Goal: Use online tool/utility: Utilize a website feature to perform a specific function

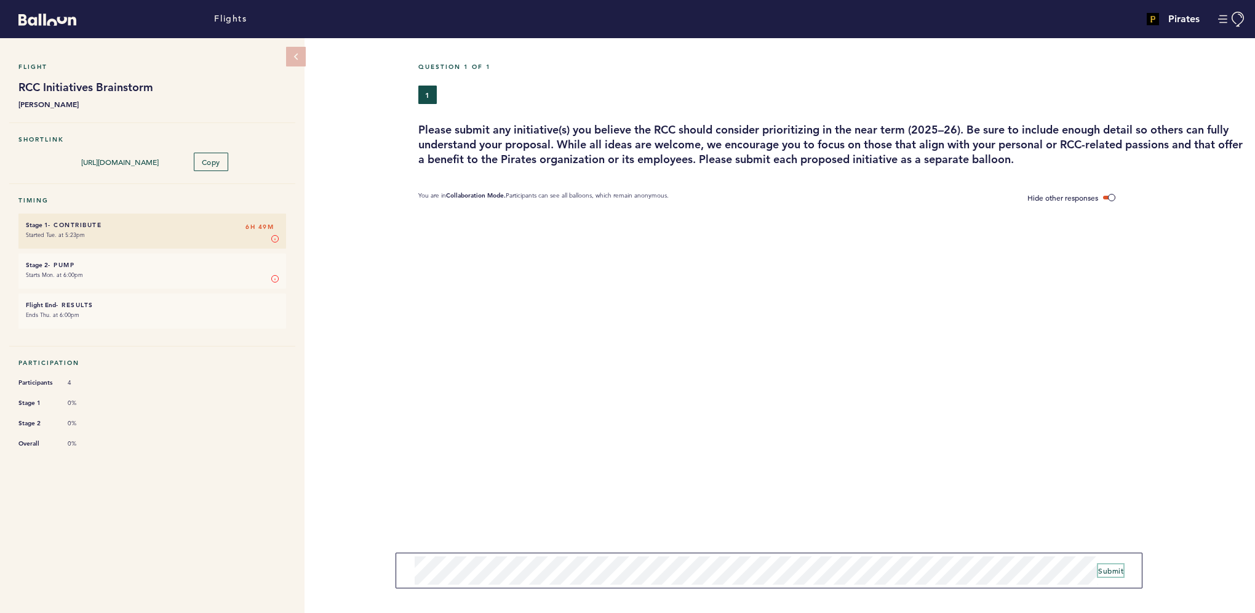
click at [1114, 573] on span "Submit" at bounding box center [1110, 570] width 25 height 10
click at [1105, 565] on span "Submit" at bounding box center [1110, 567] width 25 height 10
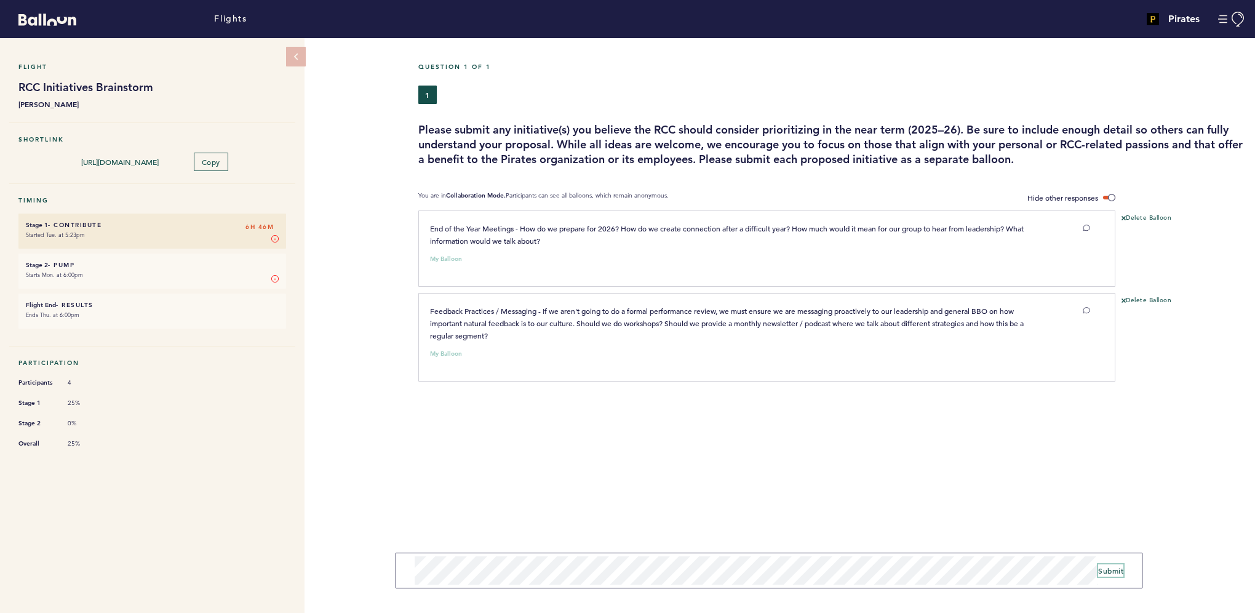
click at [1112, 573] on span "Submit" at bounding box center [1110, 570] width 25 height 10
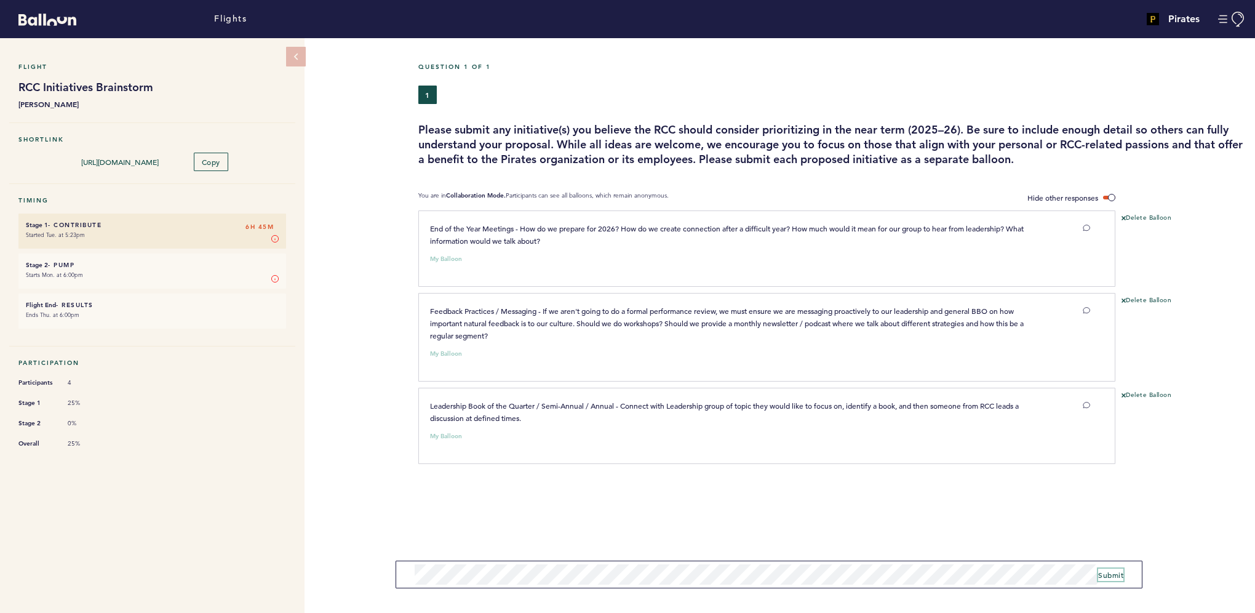
click at [1104, 571] on span "Submit" at bounding box center [1110, 575] width 25 height 10
click at [1118, 571] on span "Submit" at bounding box center [1110, 570] width 25 height 10
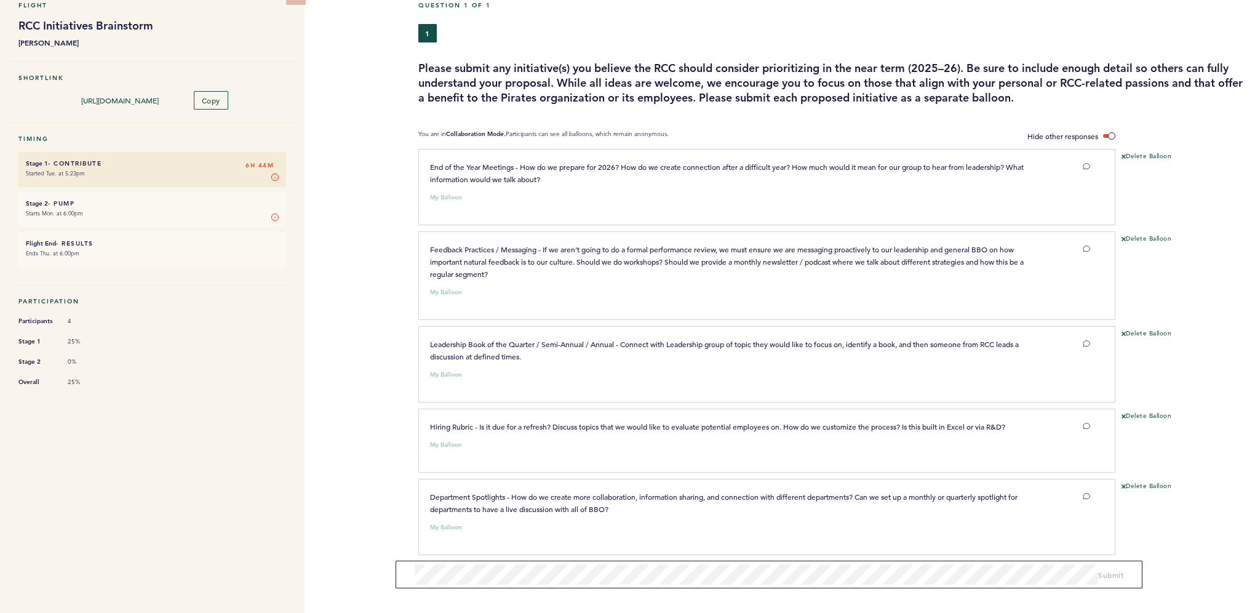
scroll to position [68, 0]
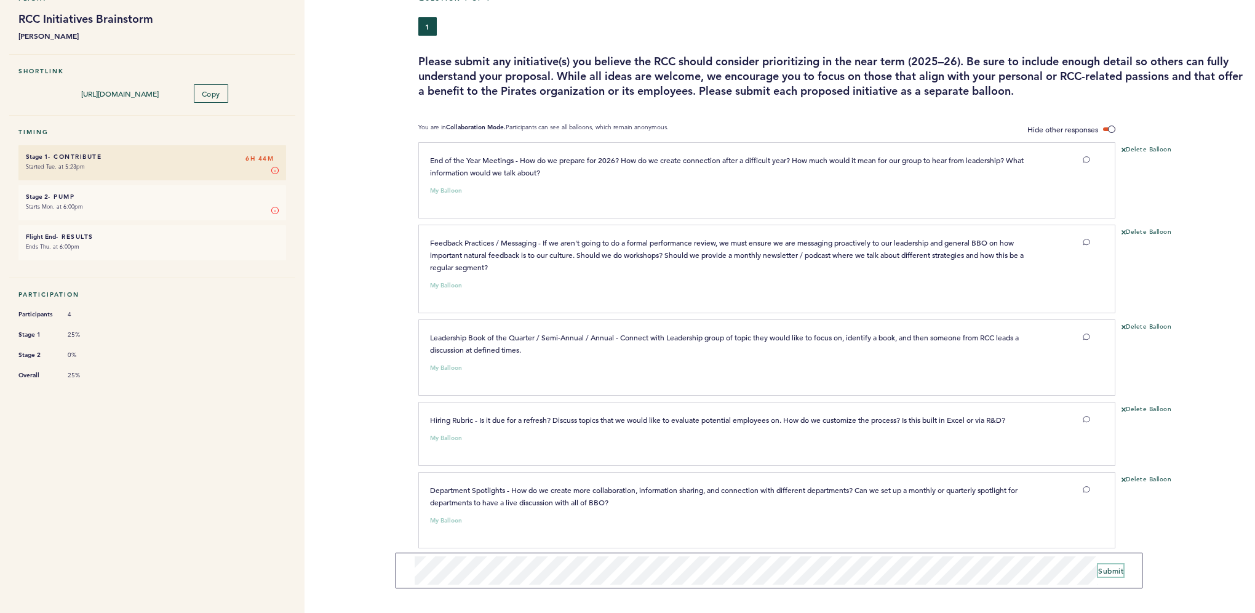
click at [1118, 568] on span "Submit" at bounding box center [1110, 570] width 25 height 10
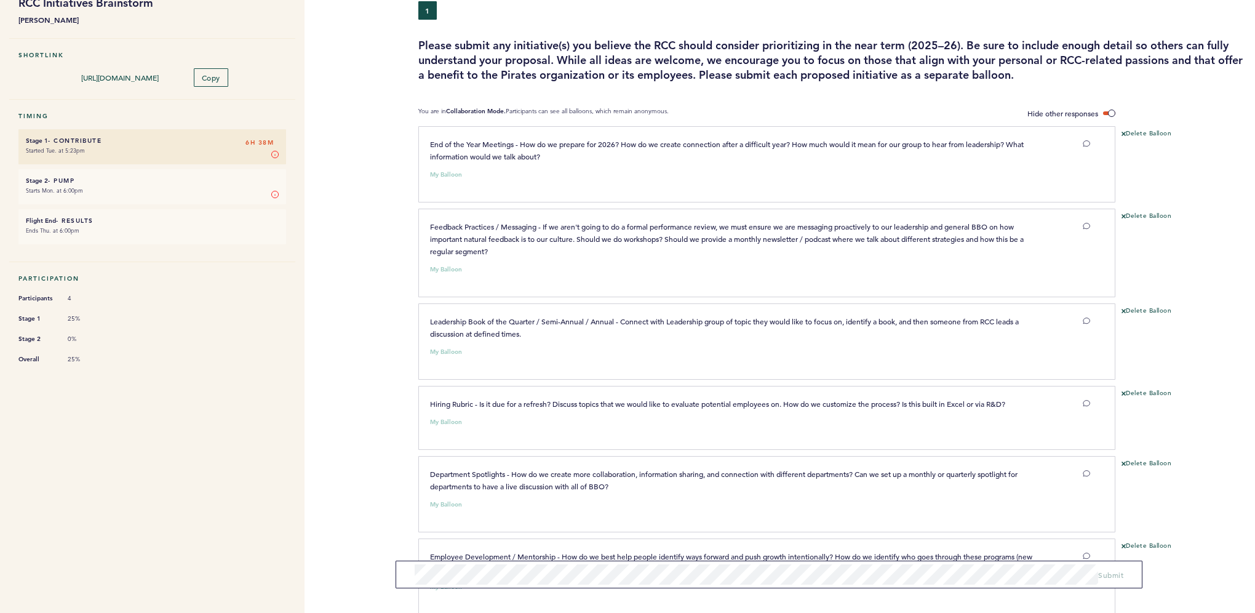
scroll to position [150, 0]
